Goal: Task Accomplishment & Management: Manage account settings

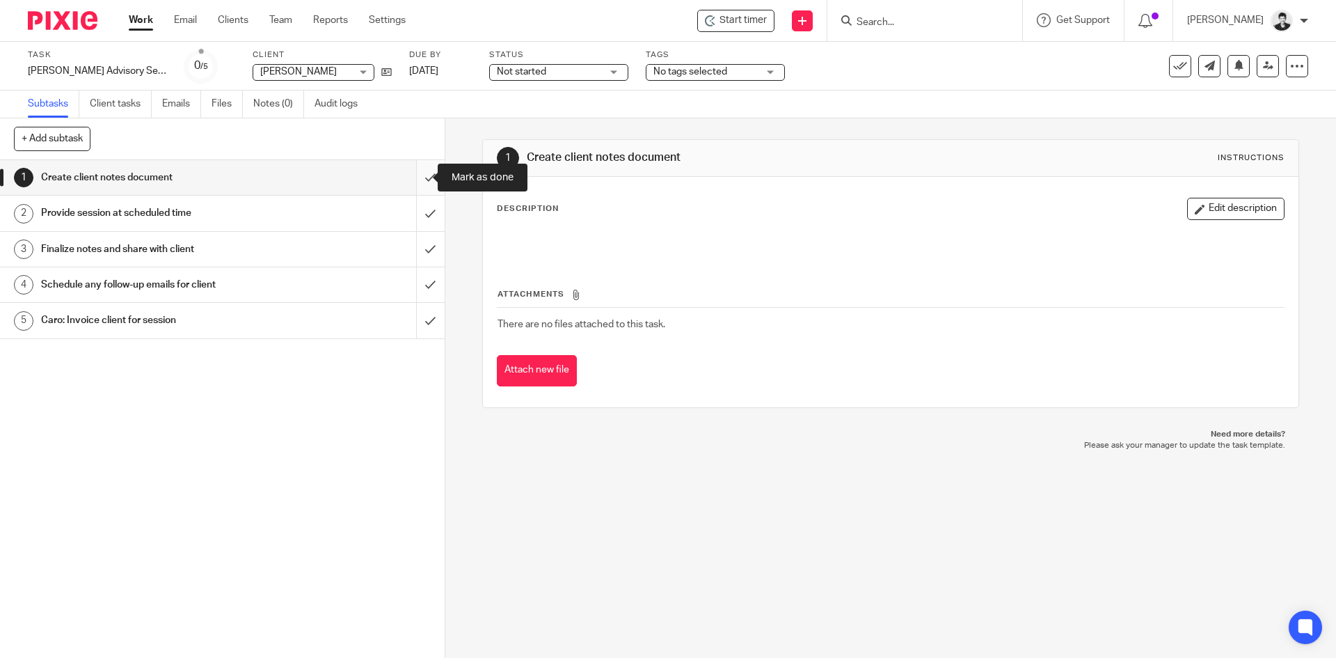
click at [420, 174] on input "submit" at bounding box center [222, 177] width 445 height 35
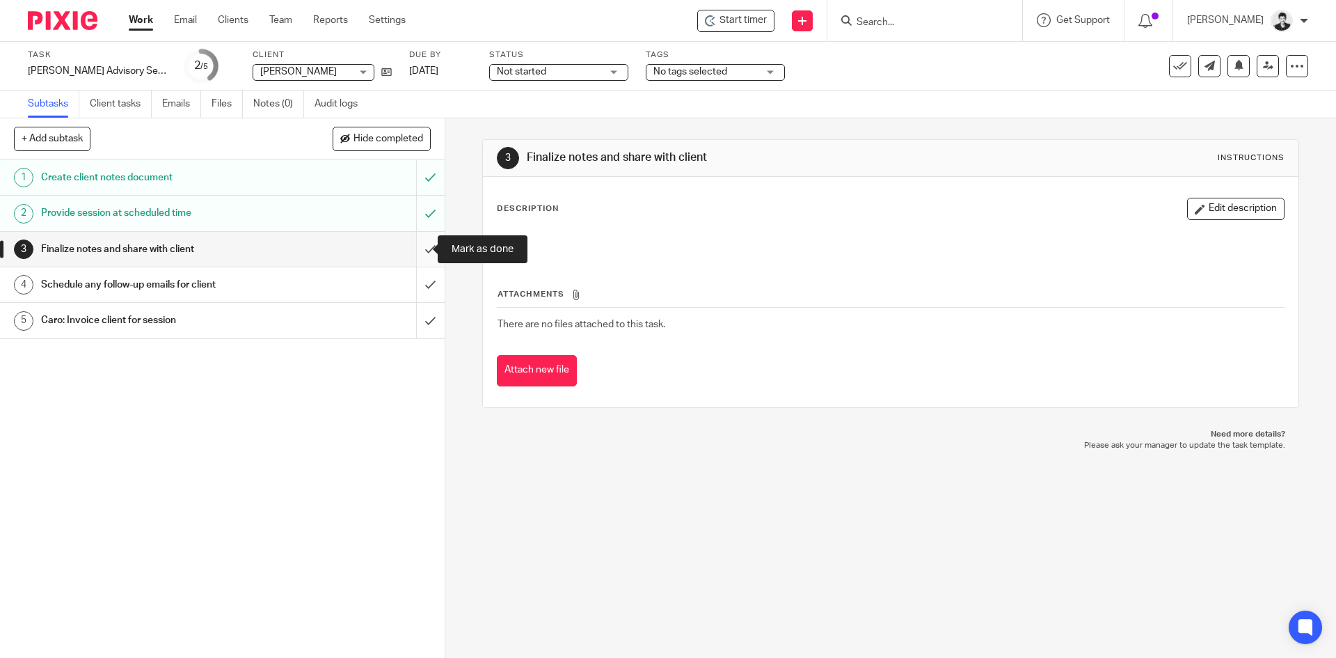
click at [418, 250] on input "submit" at bounding box center [222, 249] width 445 height 35
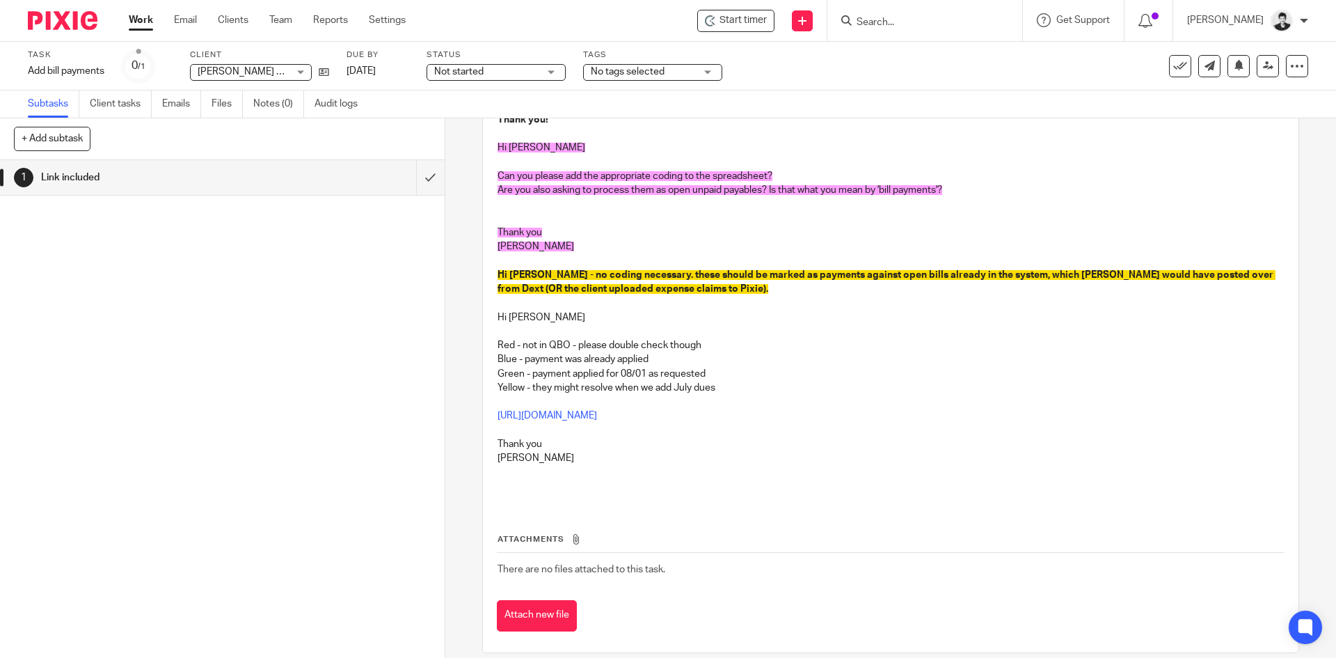
scroll to position [237, 0]
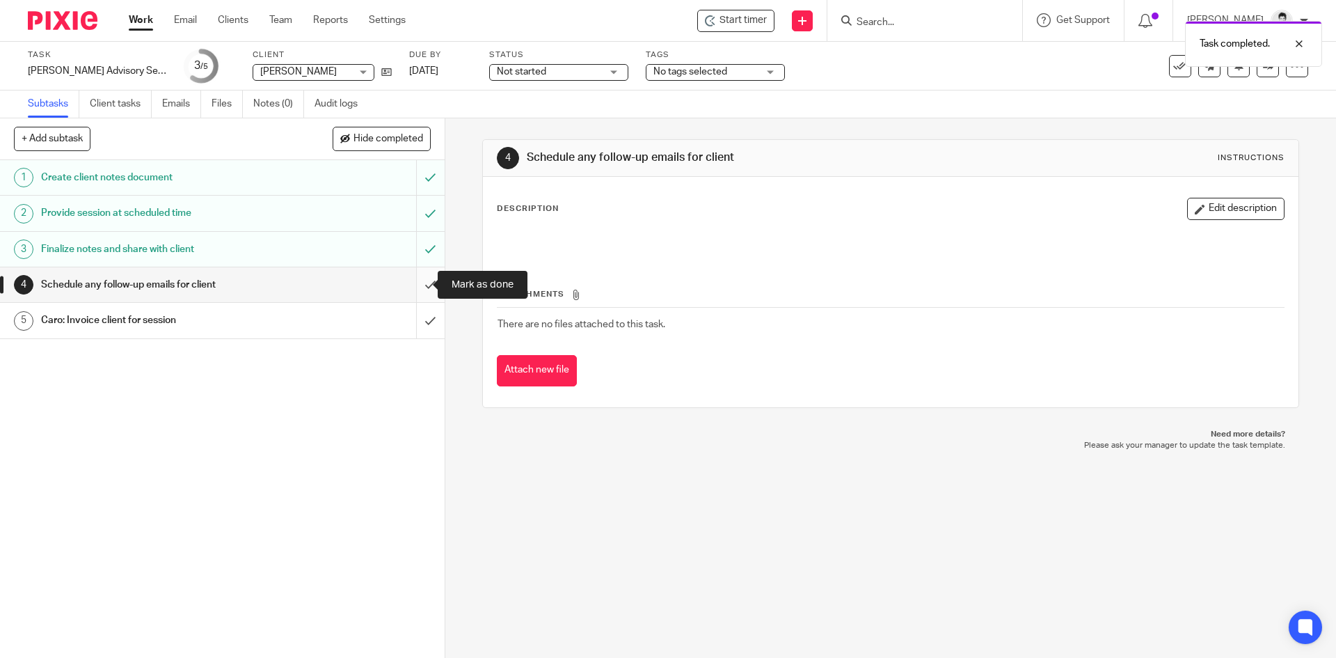
click at [422, 299] on input "submit" at bounding box center [222, 284] width 445 height 35
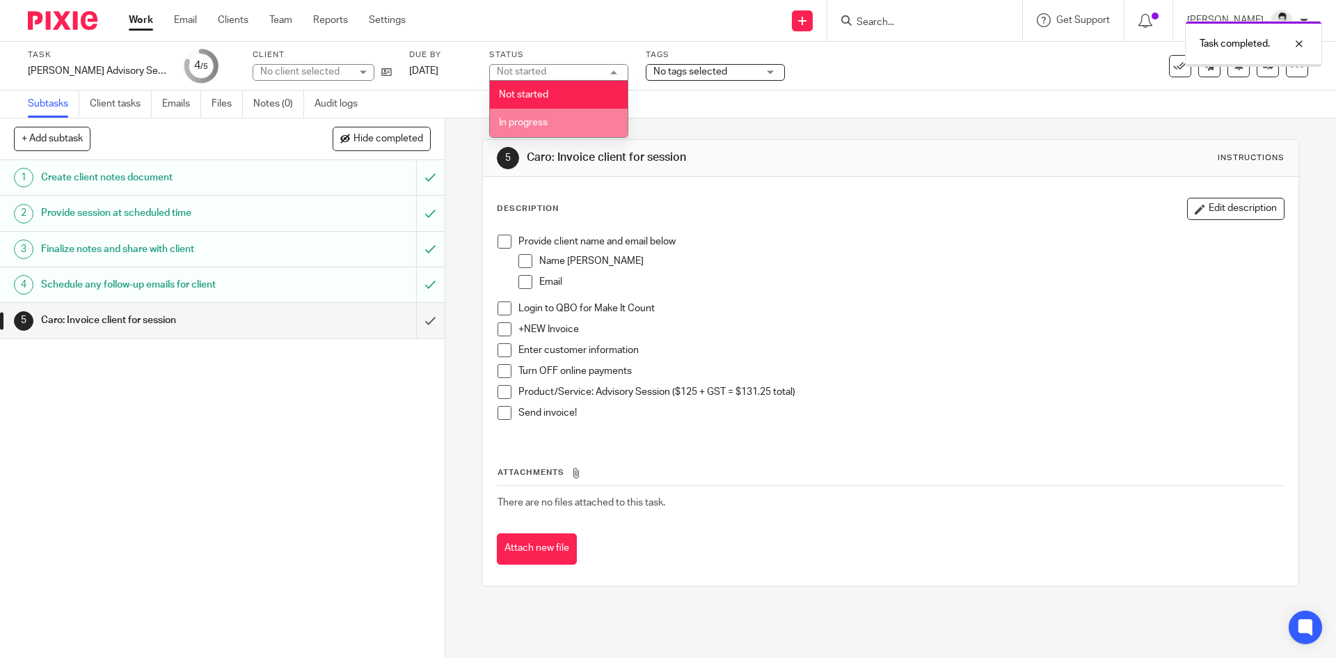
click at [565, 116] on li "In progress" at bounding box center [559, 123] width 138 height 29
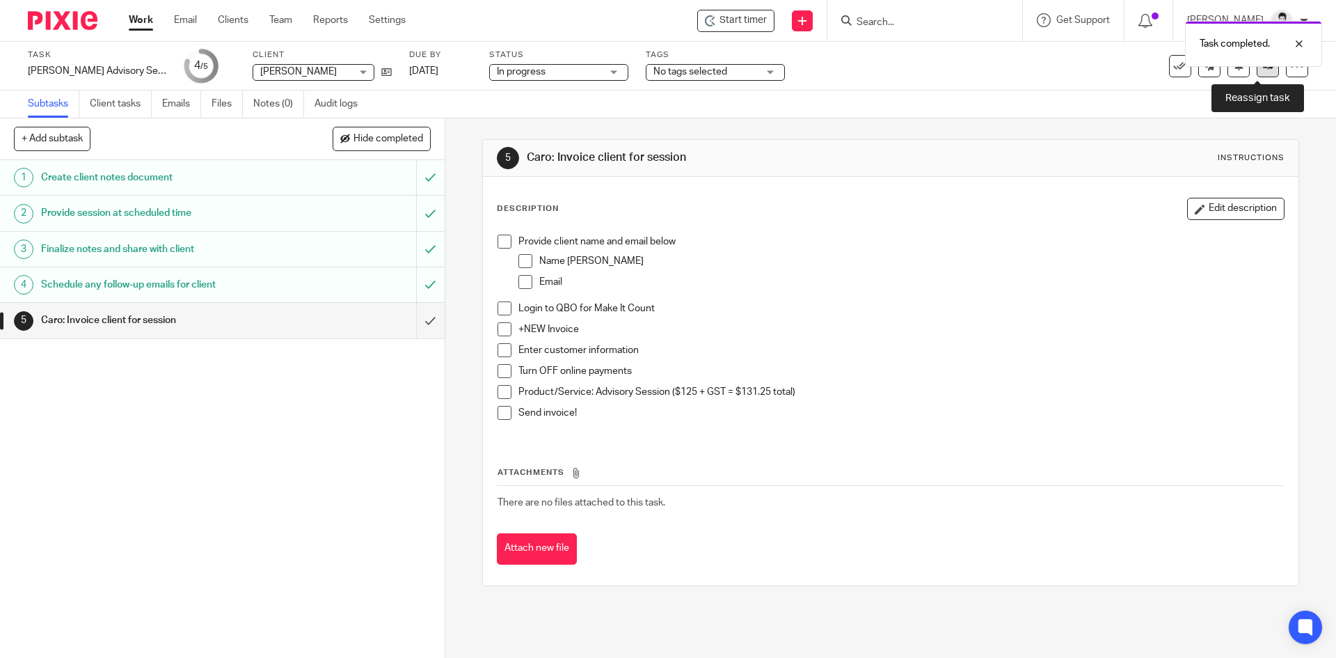
click at [1263, 73] on link at bounding box center [1268, 66] width 22 height 22
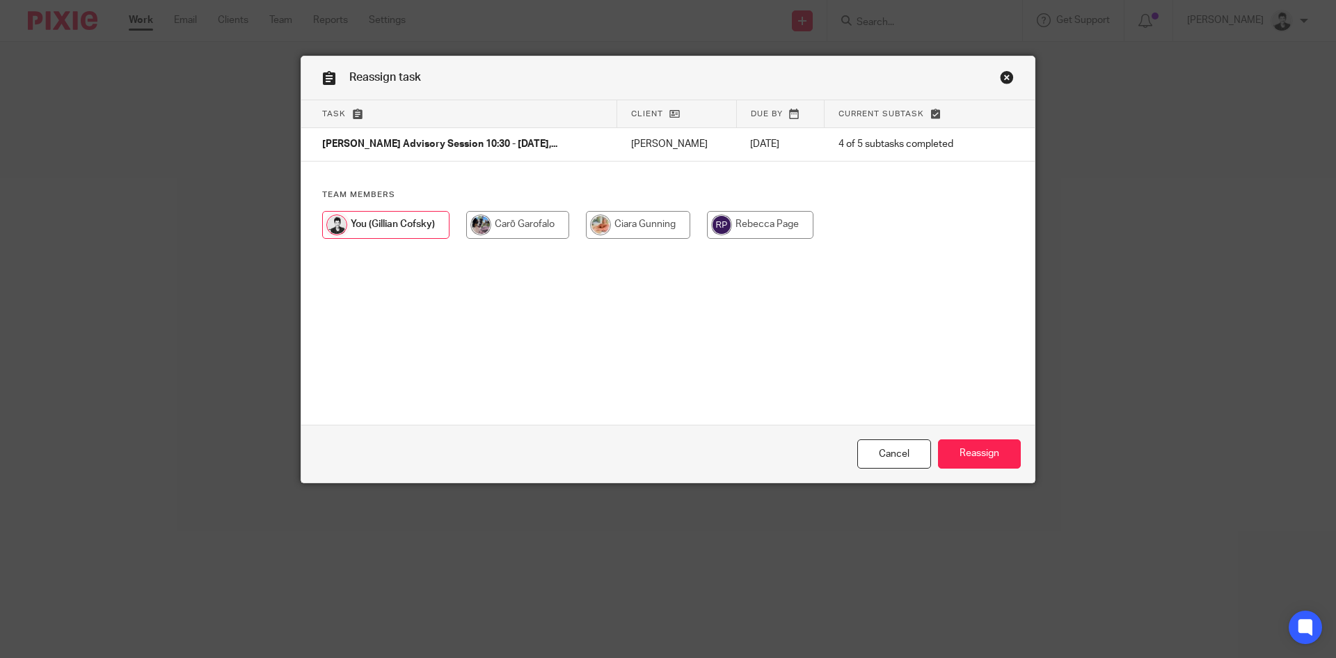
click at [497, 224] on input "radio" at bounding box center [517, 225] width 103 height 28
radio input "true"
click at [1008, 461] on input "Reassign" at bounding box center [979, 454] width 83 height 30
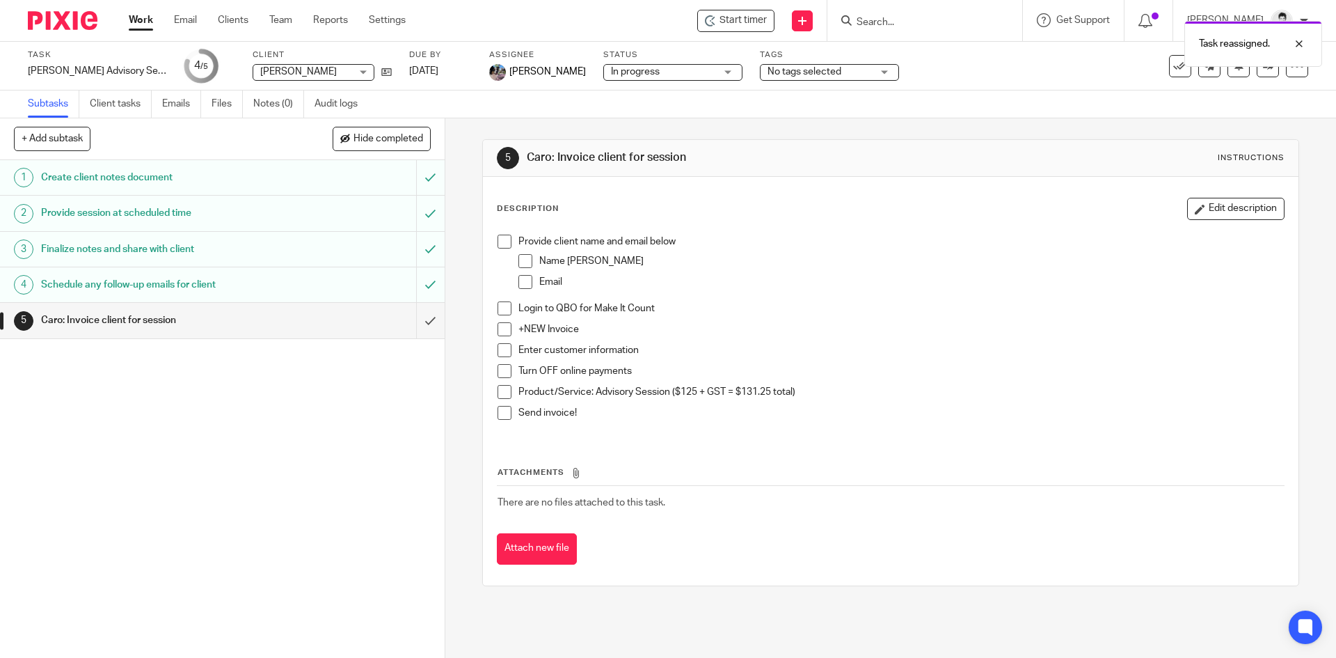
click at [145, 15] on link "Work" at bounding box center [141, 20] width 24 height 14
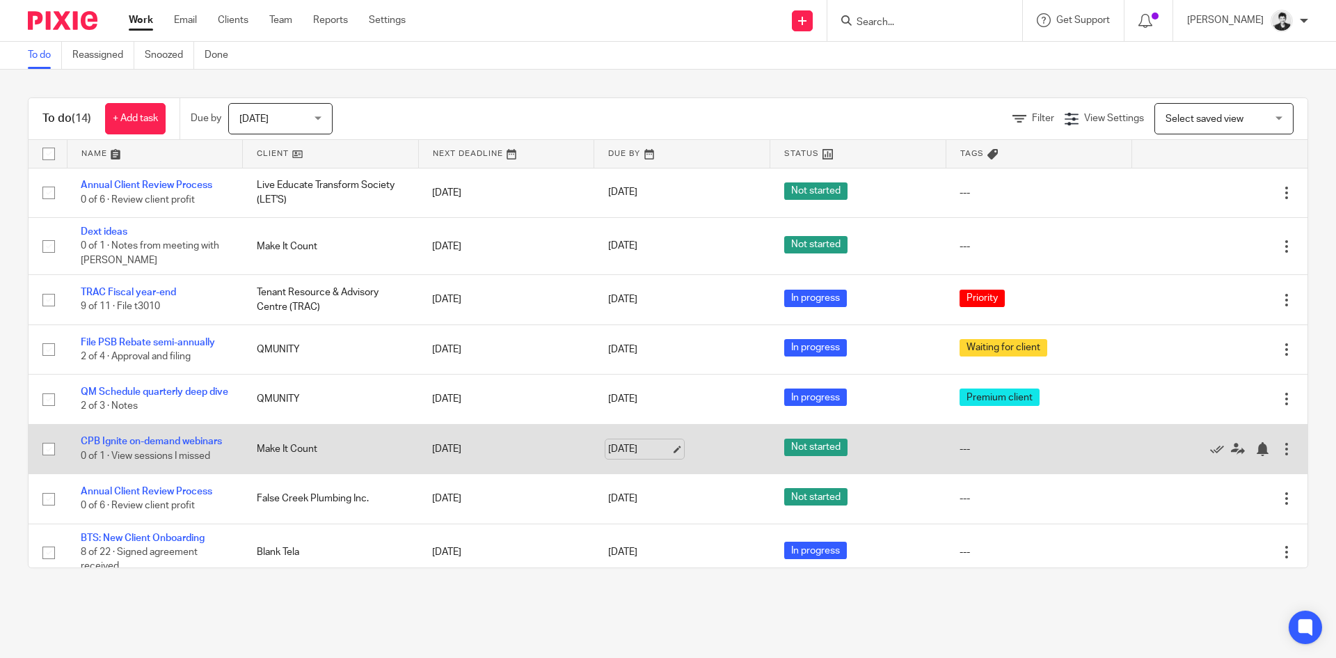
click at [640, 457] on link "[DATE]" at bounding box center [639, 449] width 63 height 15
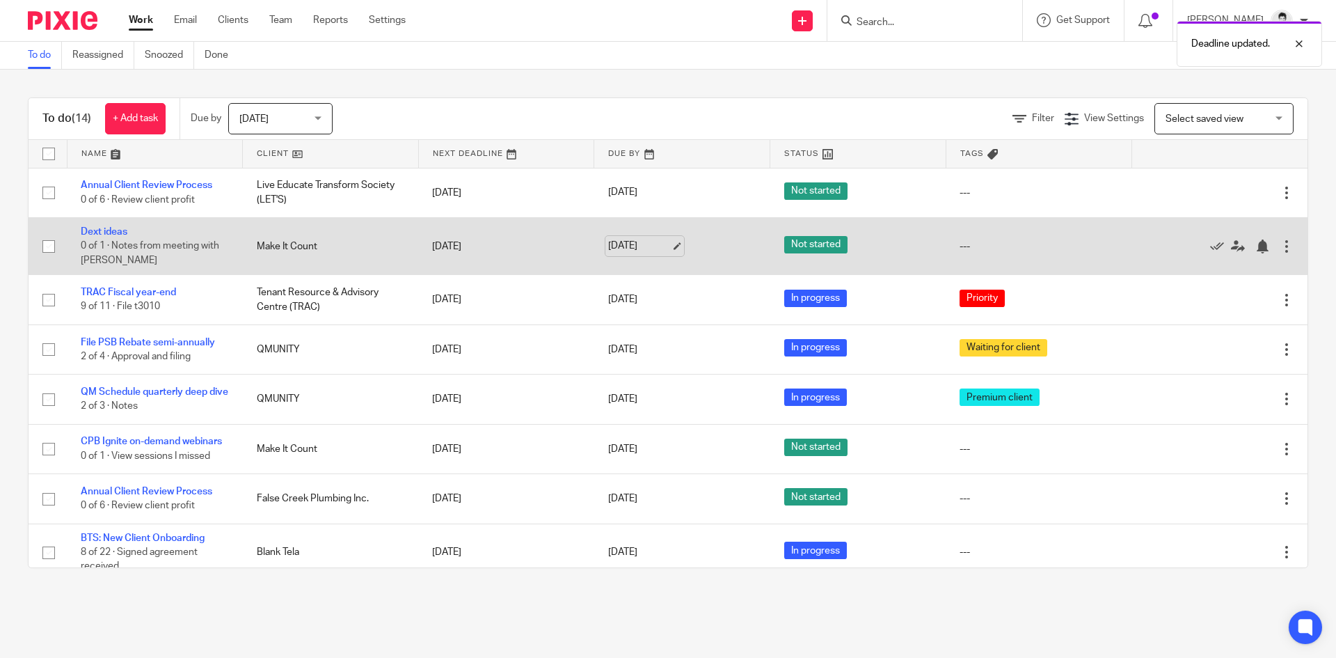
click at [652, 248] on link "[DATE]" at bounding box center [639, 246] width 63 height 15
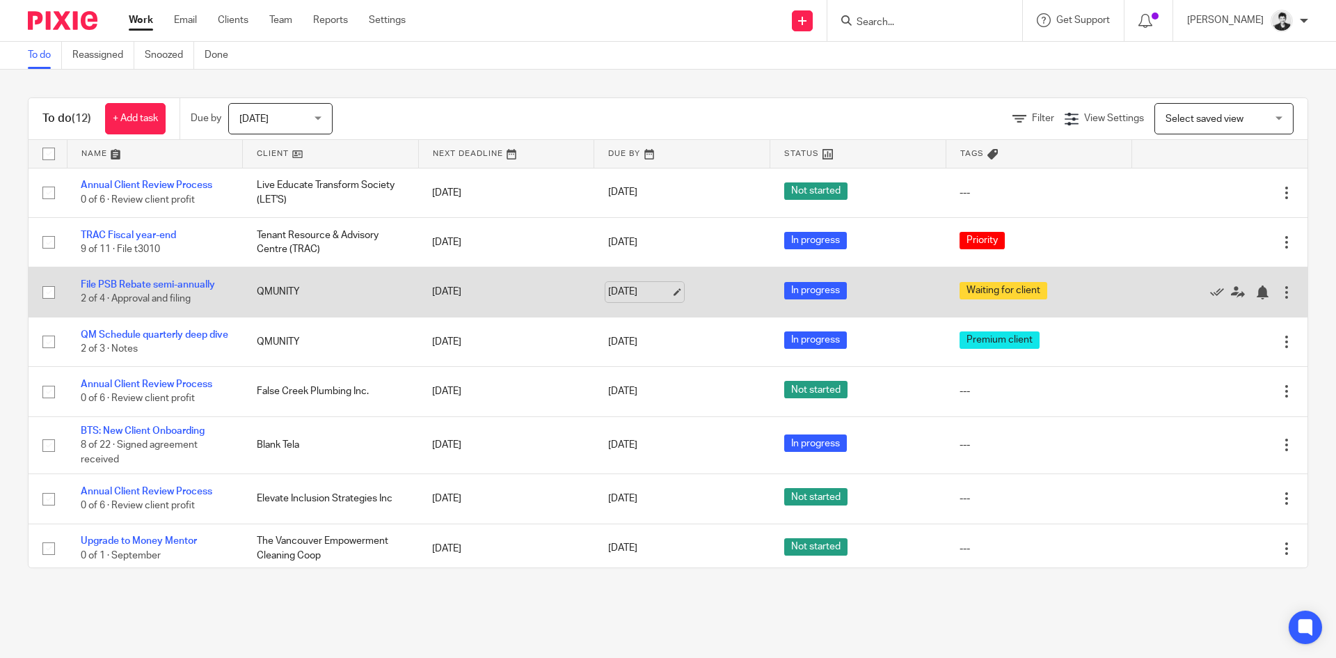
click at [630, 290] on link "[DATE]" at bounding box center [639, 292] width 63 height 15
